Goal: Information Seeking & Learning: Learn about a topic

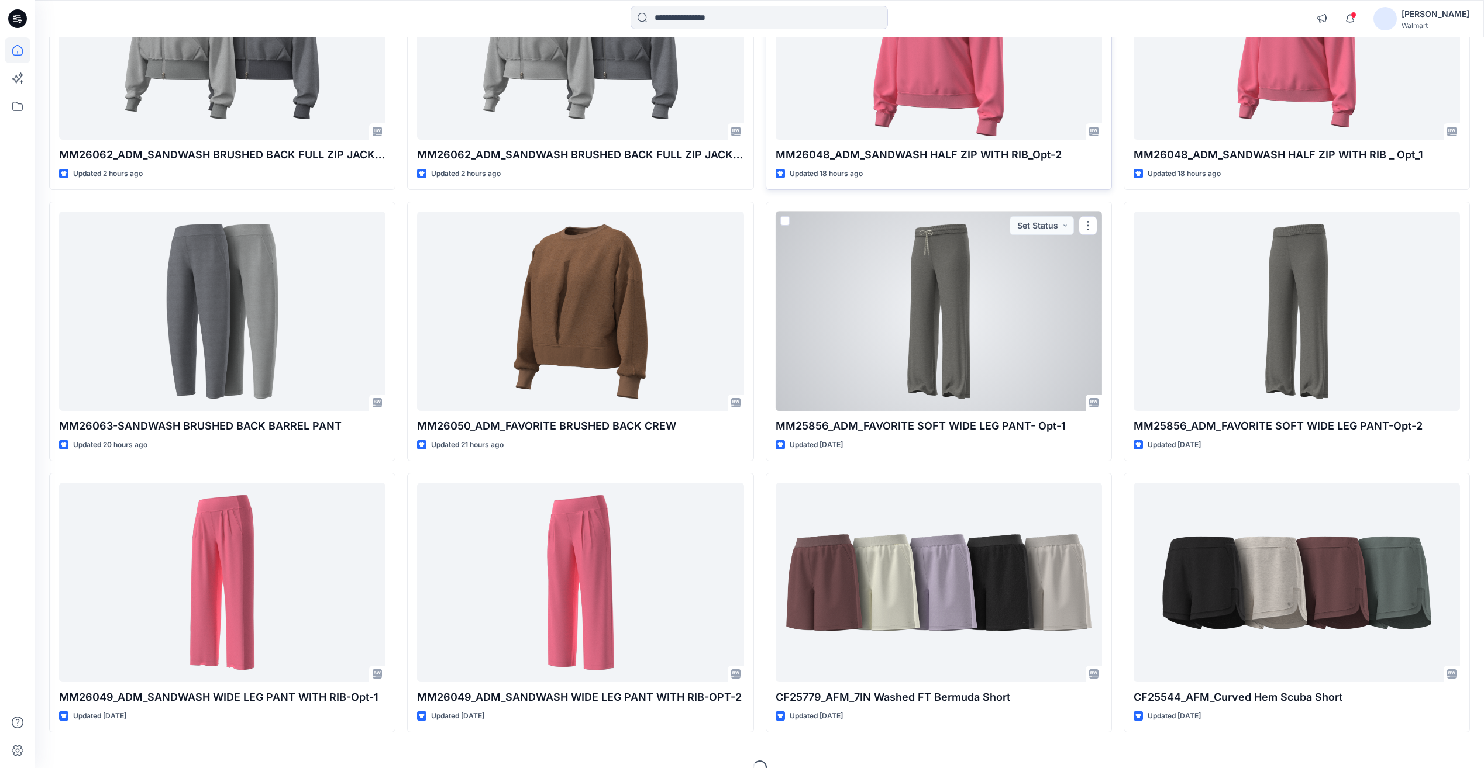
scroll to position [58, 0]
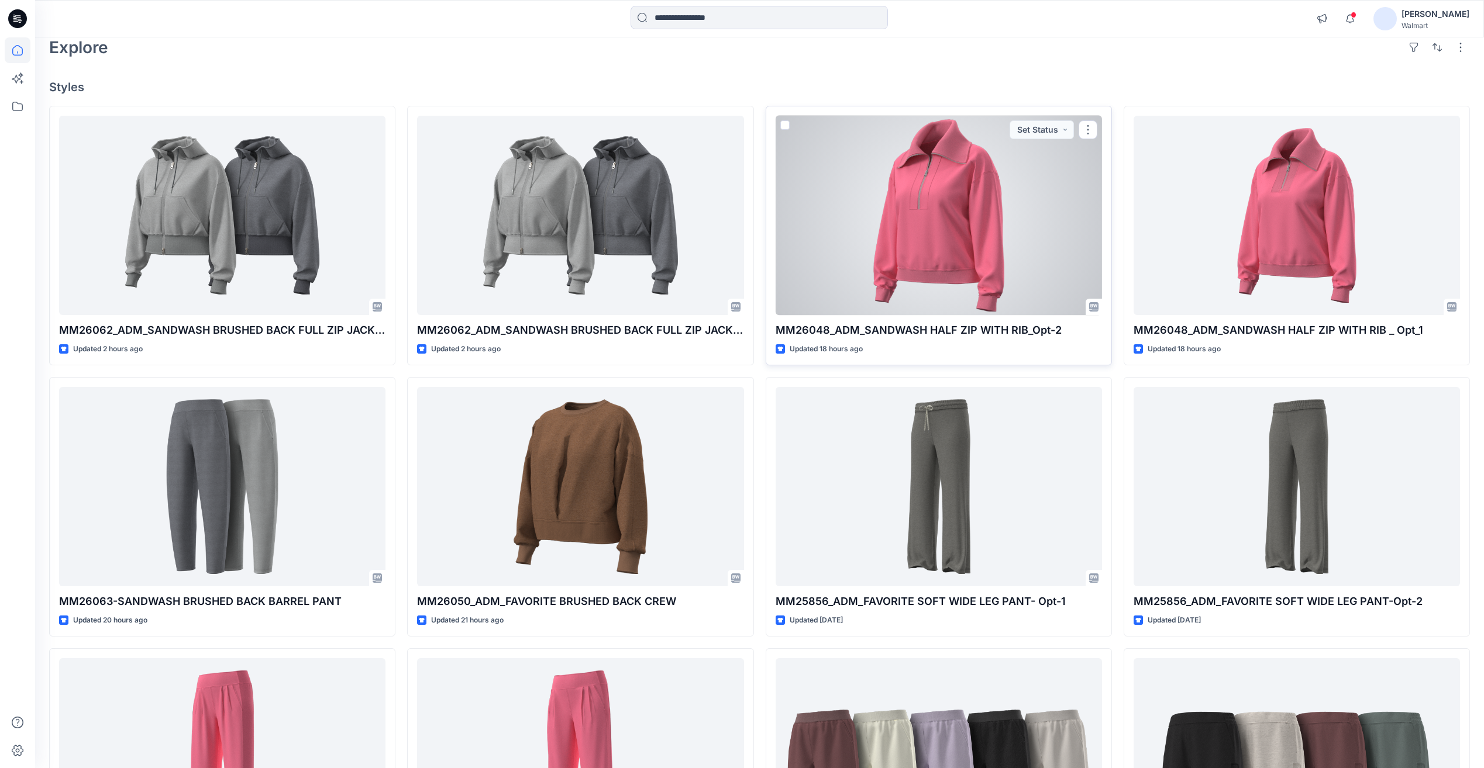
click at [937, 278] on div at bounding box center [938, 215] width 326 height 199
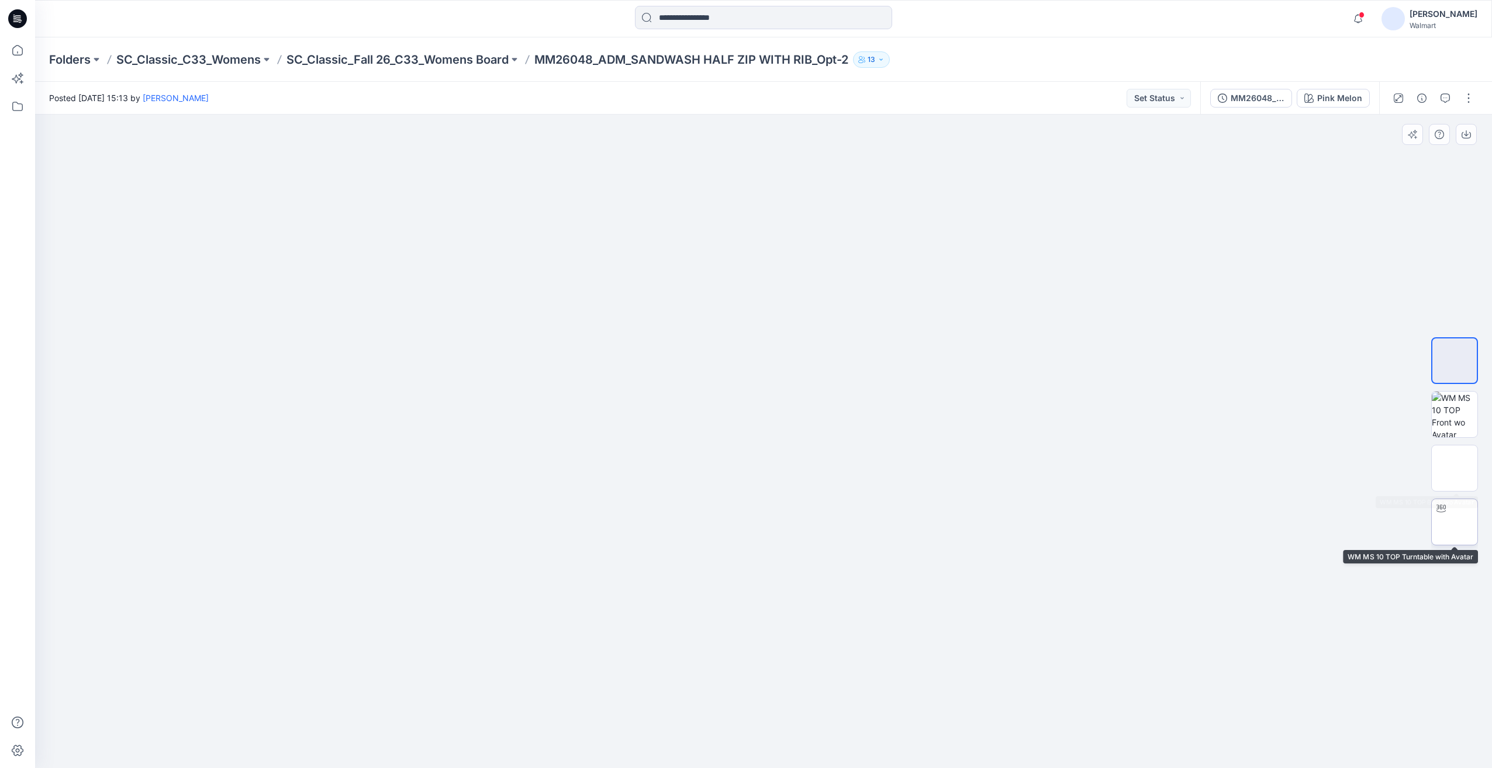
click at [1455, 522] on img at bounding box center [1455, 522] width 0 height 0
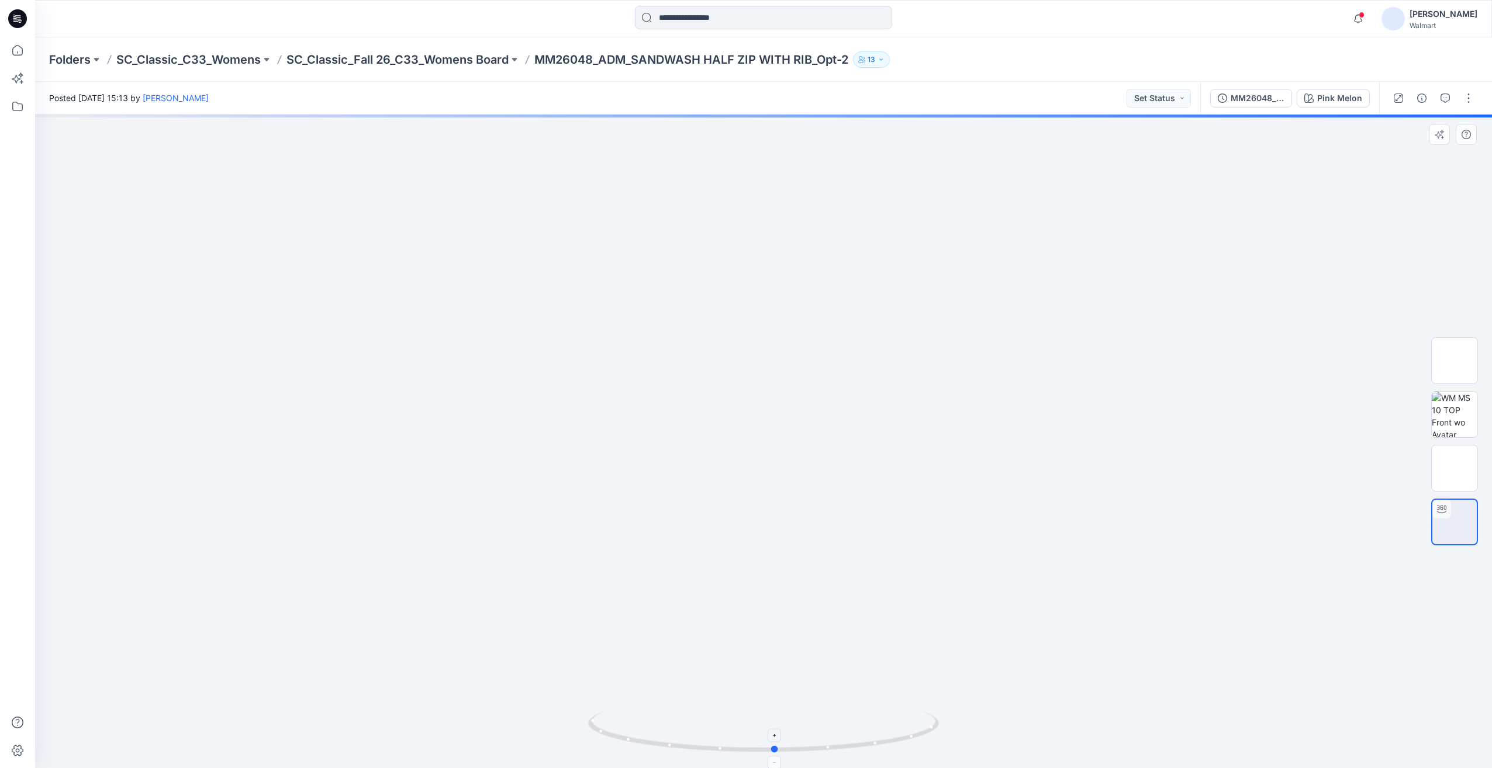
drag, startPoint x: 763, startPoint y: 751, endPoint x: 775, endPoint y: 749, distance: 11.9
click at [775, 749] on circle at bounding box center [775, 749] width 7 height 7
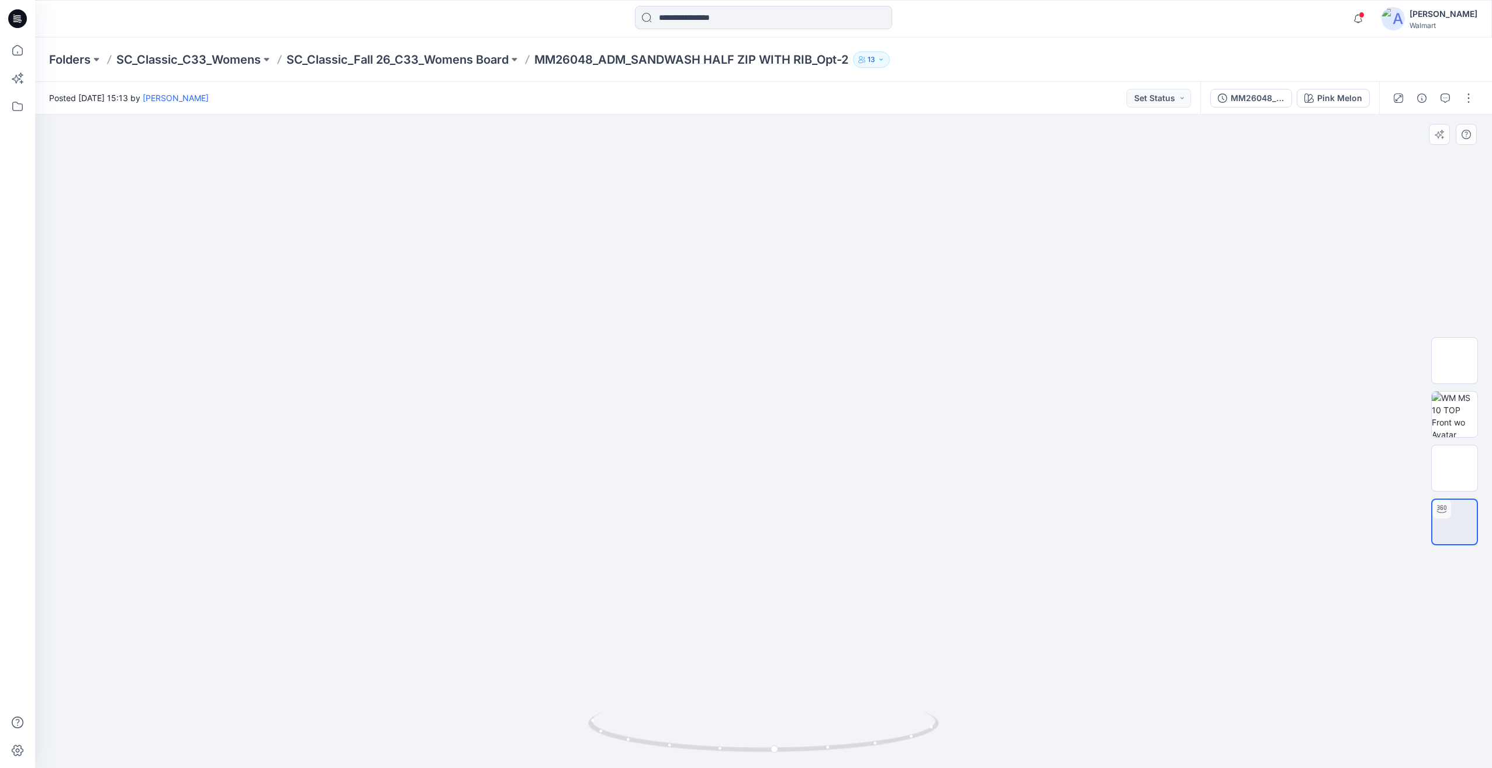
drag, startPoint x: 772, startPoint y: 190, endPoint x: 780, endPoint y: 436, distance: 246.3
click at [780, 436] on img at bounding box center [764, 607] width 984 height 984
drag, startPoint x: 534, startPoint y: 575, endPoint x: 829, endPoint y: 568, distance: 295.4
click at [829, 568] on img at bounding box center [764, 602] width 984 height 984
drag, startPoint x: 748, startPoint y: 751, endPoint x: 763, endPoint y: 738, distance: 20.3
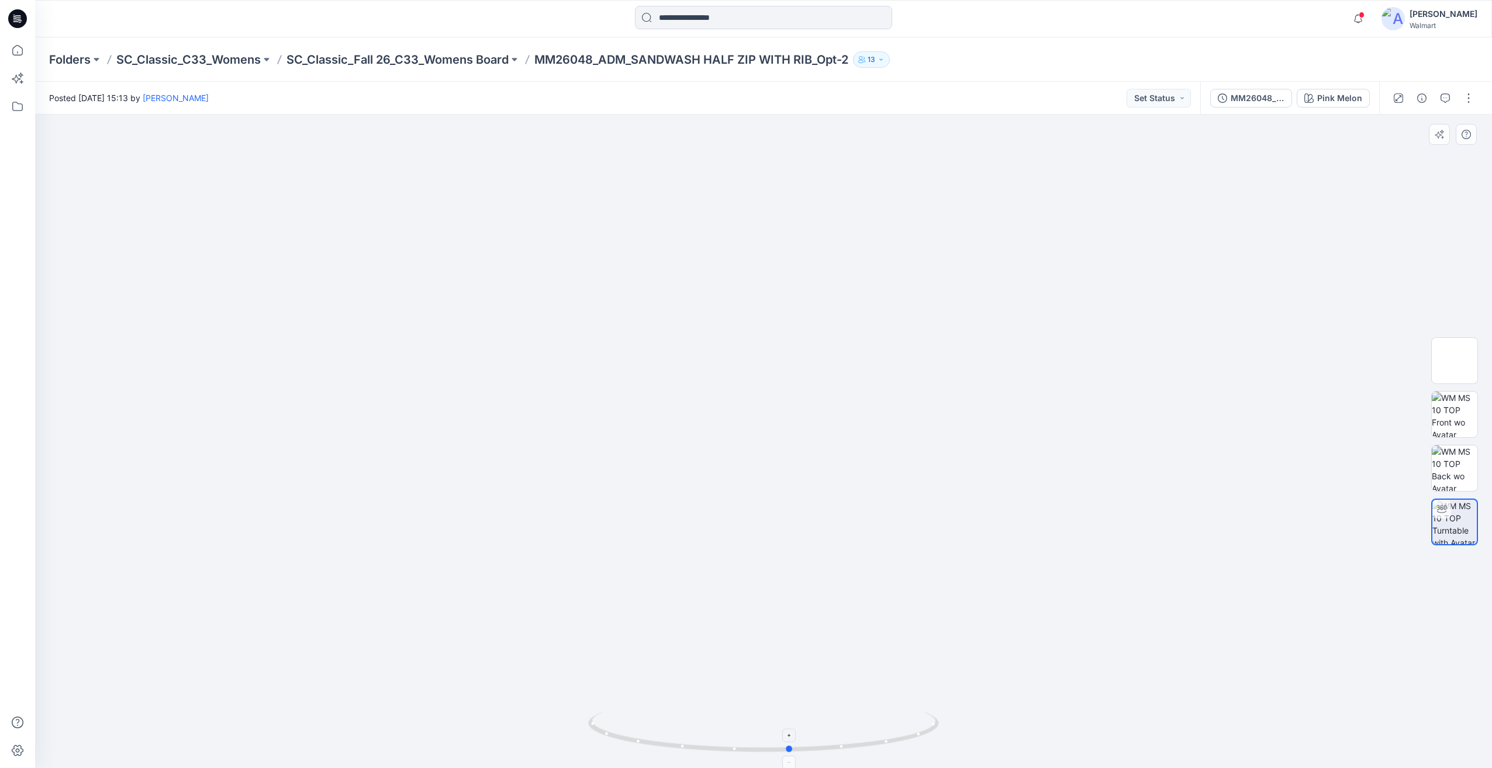
click at [763, 738] on icon at bounding box center [765, 734] width 354 height 44
click at [1022, 300] on img at bounding box center [764, 600] width 984 height 984
click at [701, 22] on input at bounding box center [763, 17] width 257 height 23
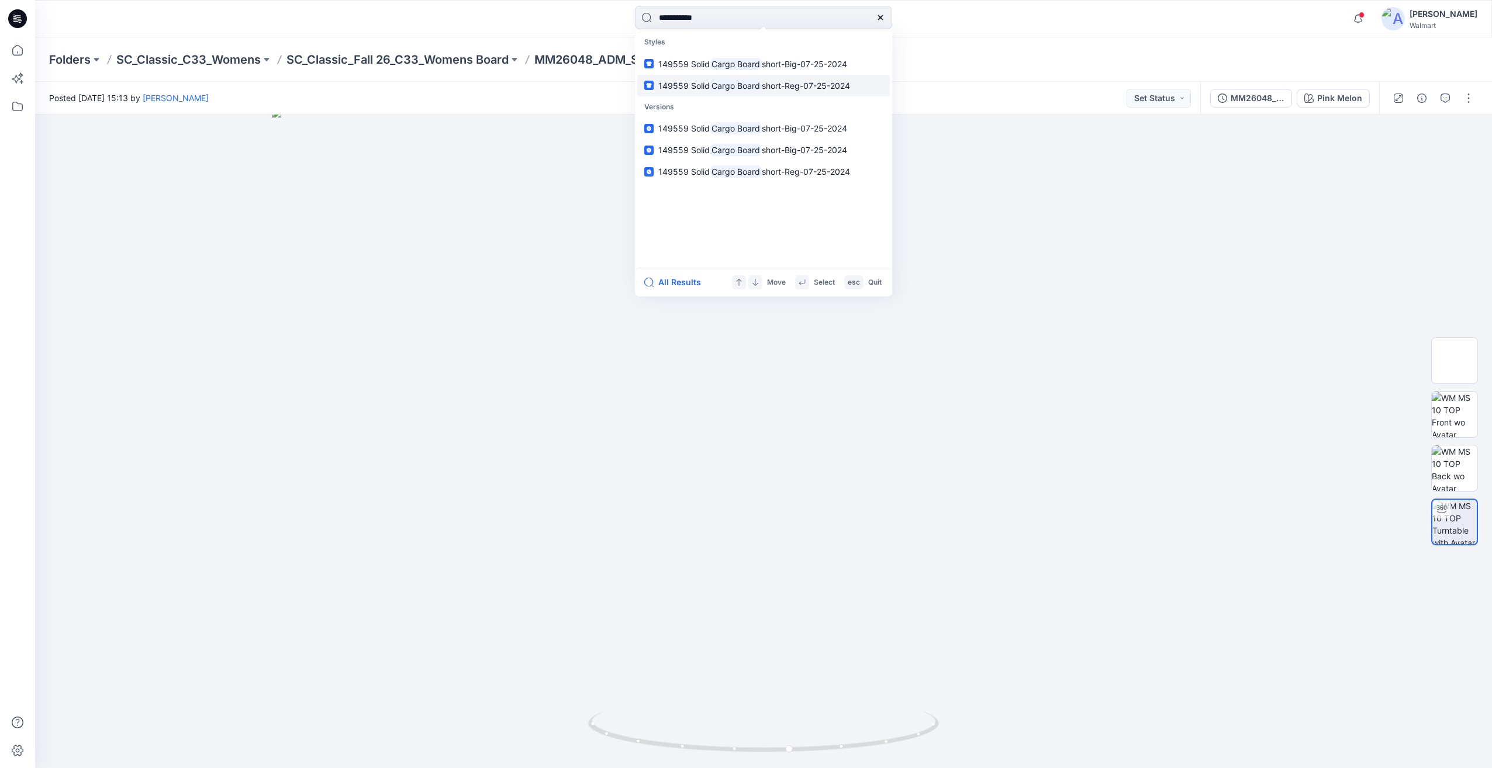
type input "**********"
click at [796, 84] on span "short-Reg-07-25-2024" at bounding box center [806, 86] width 88 height 10
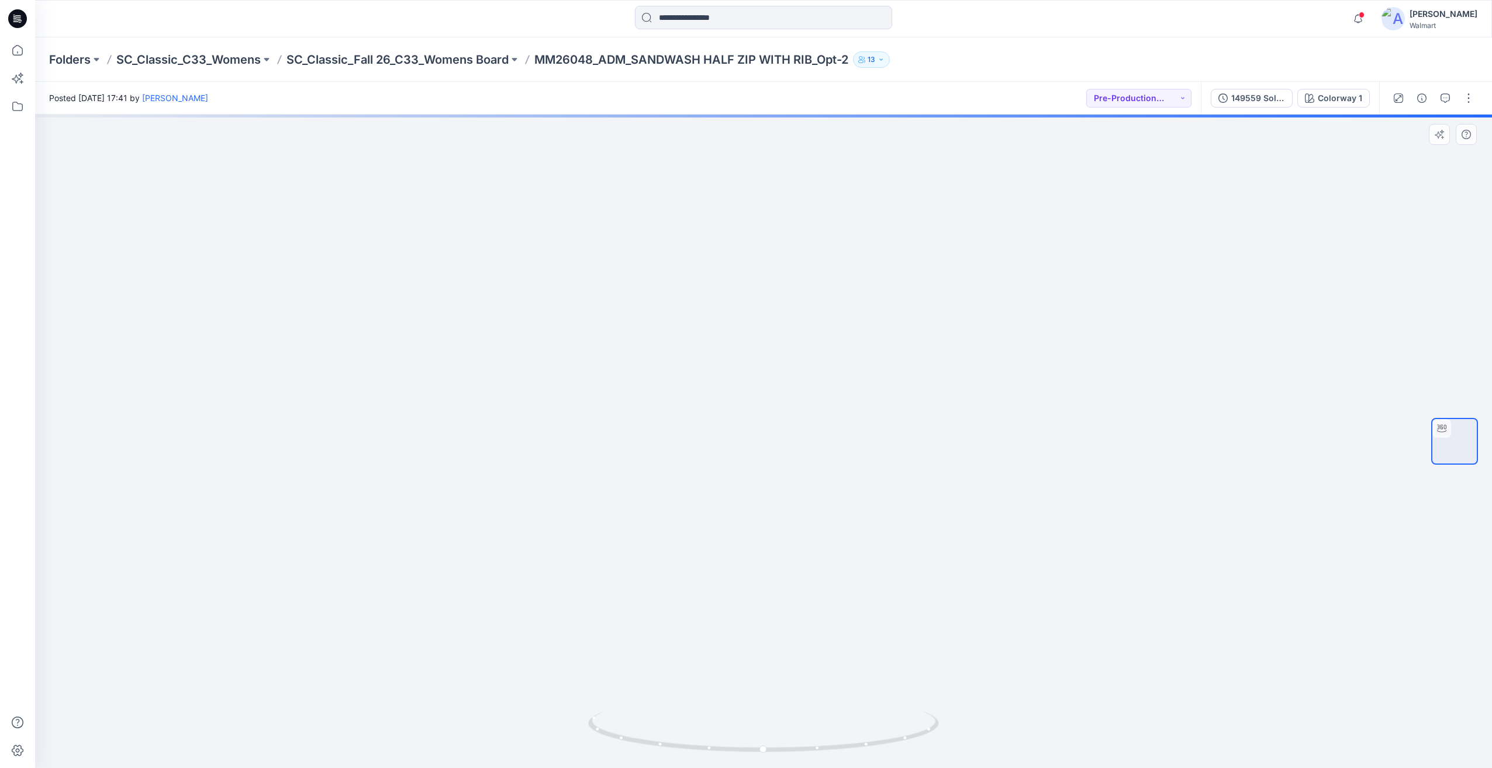
drag, startPoint x: 663, startPoint y: 557, endPoint x: 825, endPoint y: 565, distance: 162.8
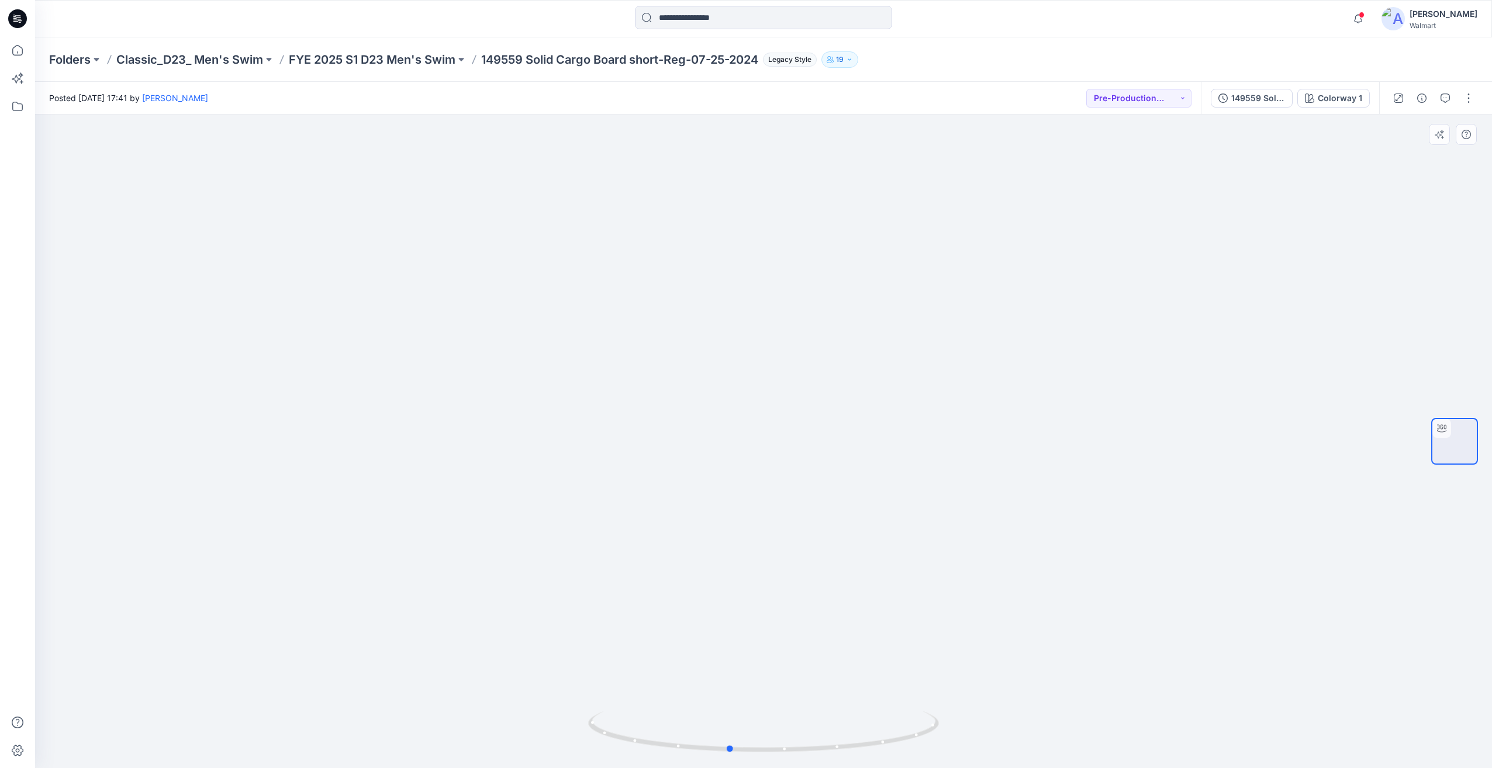
drag, startPoint x: 919, startPoint y: 570, endPoint x: 885, endPoint y: 540, distance: 45.6
click at [885, 540] on div at bounding box center [763, 442] width 1457 height 654
drag, startPoint x: 964, startPoint y: 554, endPoint x: 980, endPoint y: 563, distance: 18.4
click at [980, 563] on div at bounding box center [763, 442] width 1457 height 654
drag, startPoint x: 982, startPoint y: 563, endPoint x: 1035, endPoint y: 578, distance: 54.8
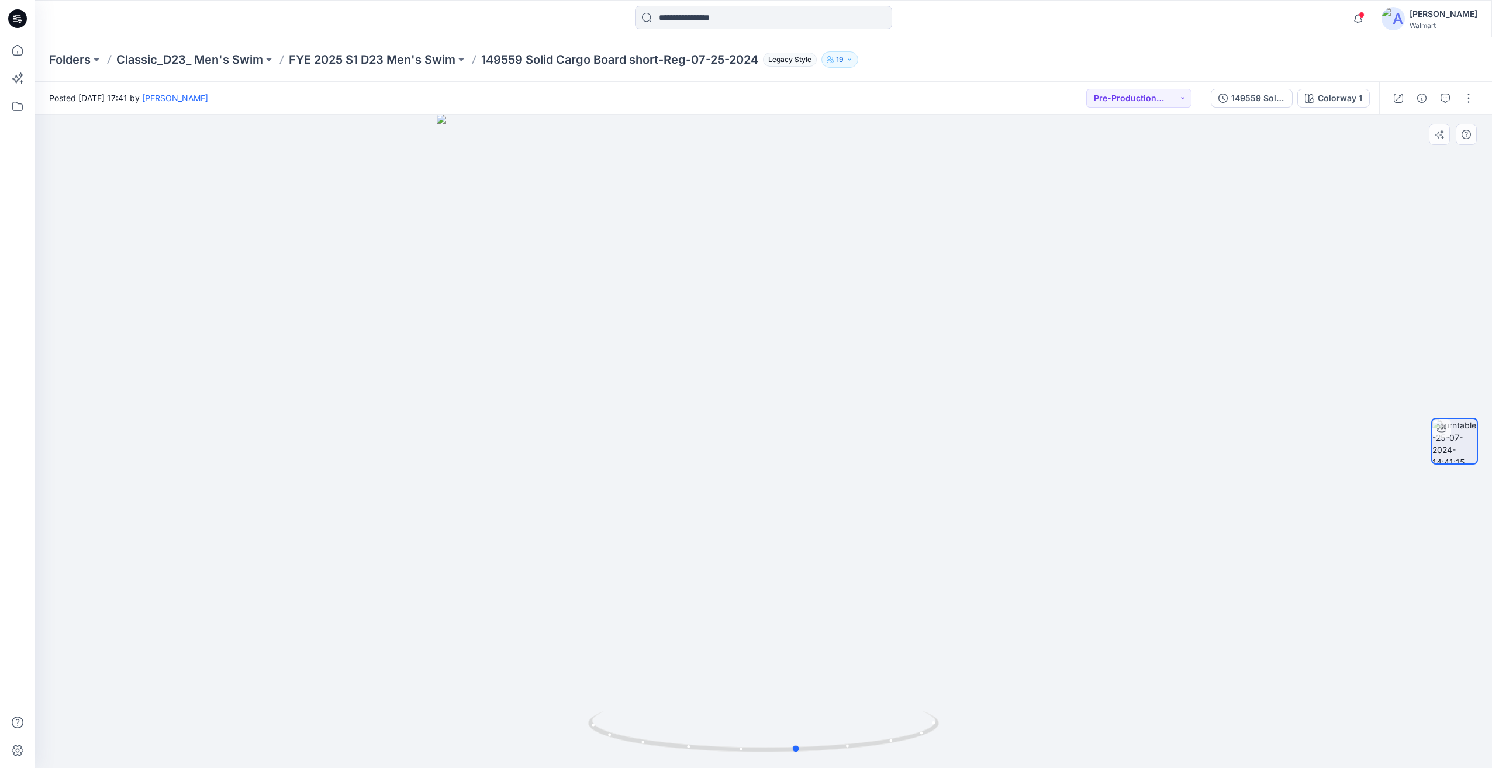
click at [1035, 578] on div at bounding box center [763, 442] width 1457 height 654
drag, startPoint x: 1109, startPoint y: 577, endPoint x: 930, endPoint y: 571, distance: 179.0
click at [930, 571] on div at bounding box center [763, 442] width 1457 height 654
drag, startPoint x: 1049, startPoint y: 645, endPoint x: 882, endPoint y: 665, distance: 167.9
click at [882, 665] on div at bounding box center [763, 442] width 1457 height 654
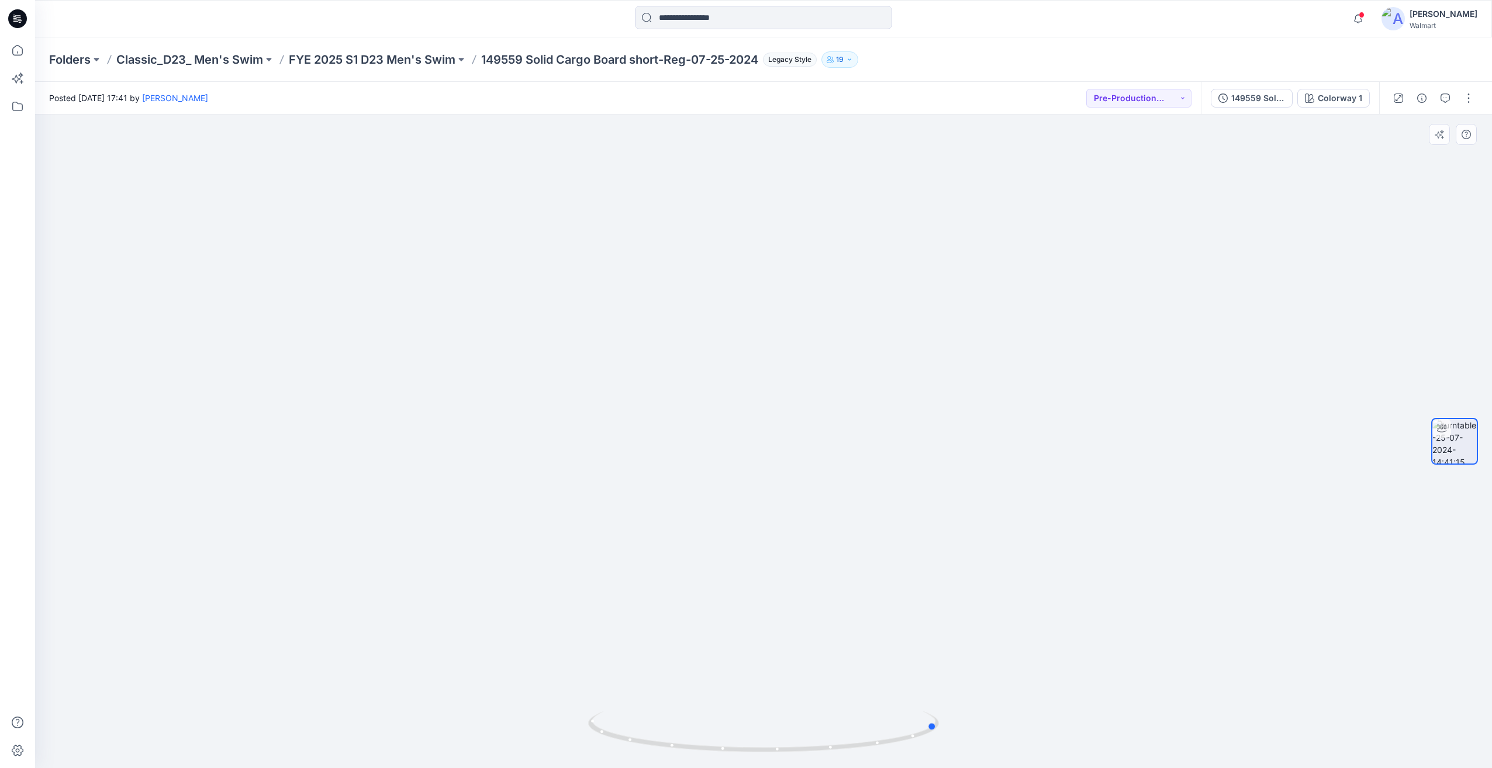
drag, startPoint x: 905, startPoint y: 658, endPoint x: 1040, endPoint y: 649, distance: 135.9
click at [1040, 649] on div at bounding box center [763, 442] width 1457 height 654
